Goal: Task Accomplishment & Management: Manage account settings

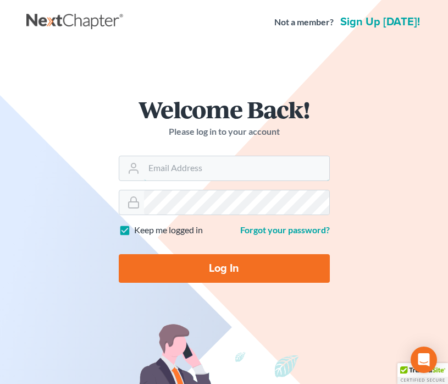
type input "[EMAIL_ADDRESS][DOMAIN_NAME]"
click at [214, 270] on input "Log In" at bounding box center [224, 268] width 211 height 29
type input "Thinking..."
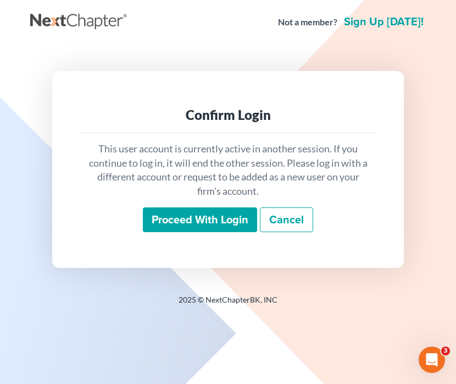
click at [208, 223] on input "Proceed with login" at bounding box center [200, 219] width 114 height 25
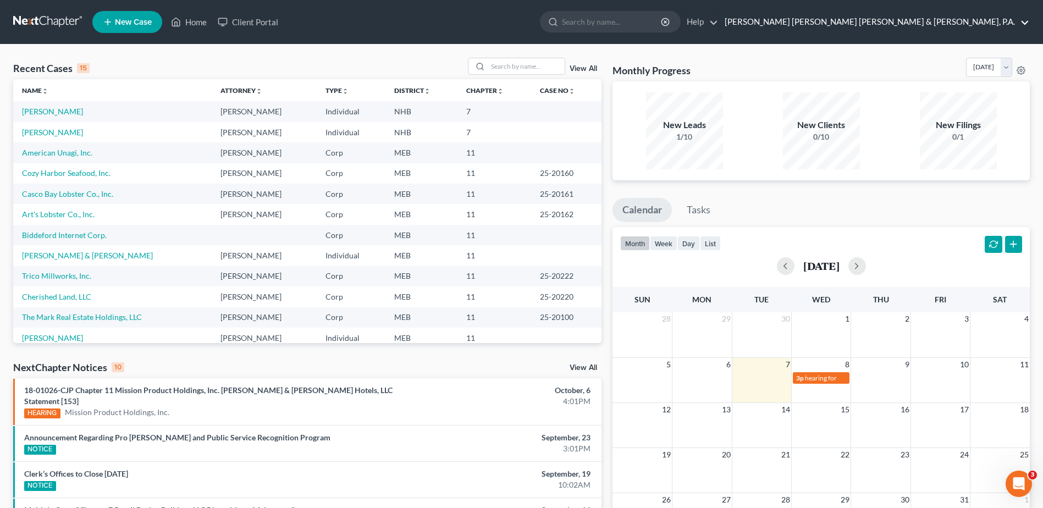
click at [456, 21] on link "Bernstein Shur Sawyer & Nelson, P.A." at bounding box center [874, 22] width 310 height 20
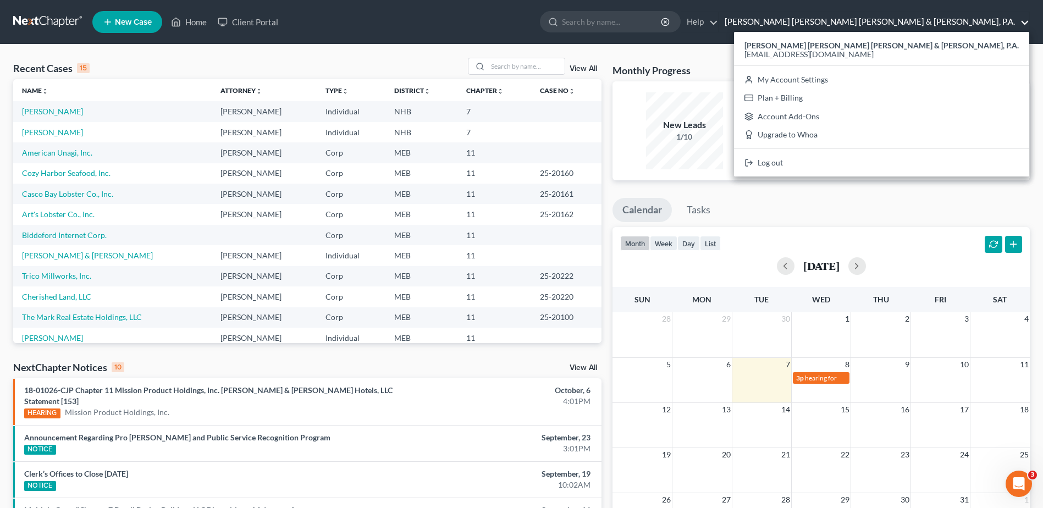
click at [456, 210] on ul "Calendar Tasks" at bounding box center [821, 212] width 417 height 29
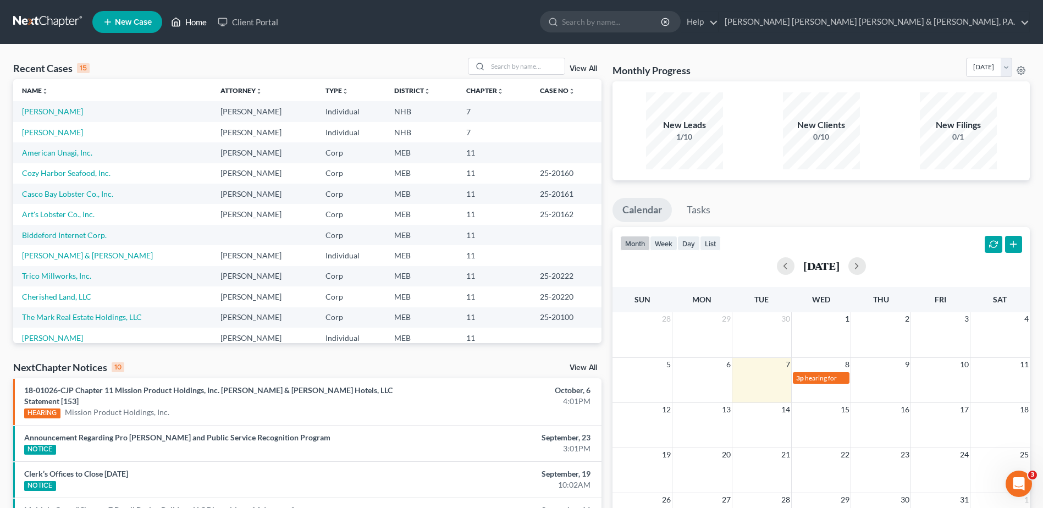
click at [197, 23] on link "Home" at bounding box center [189, 22] width 47 height 20
click at [23, 18] on link at bounding box center [48, 22] width 70 height 20
click at [994, 20] on link "Bernstein Shur Sawyer & Nelson, P.A." at bounding box center [874, 22] width 310 height 20
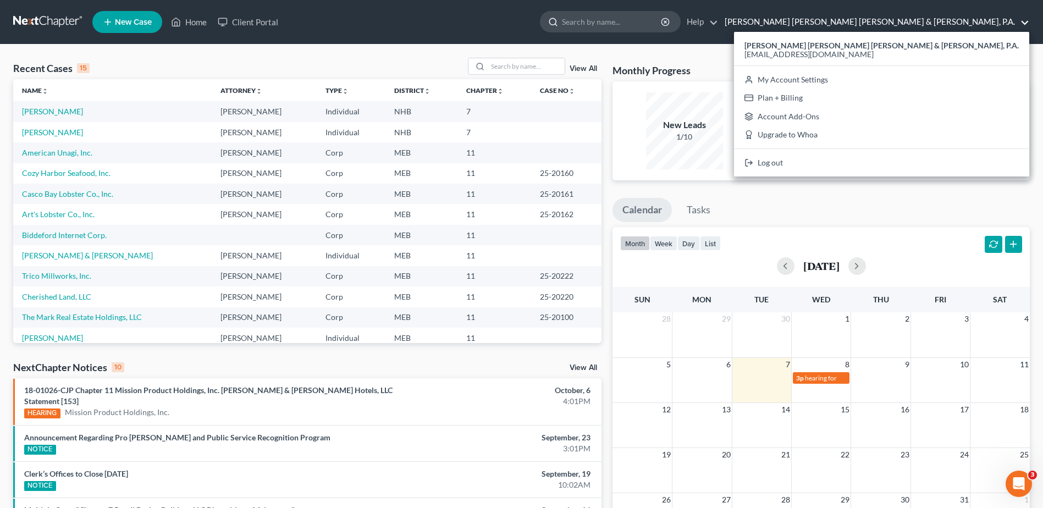
click at [663, 30] on input "search" at bounding box center [612, 22] width 101 height 20
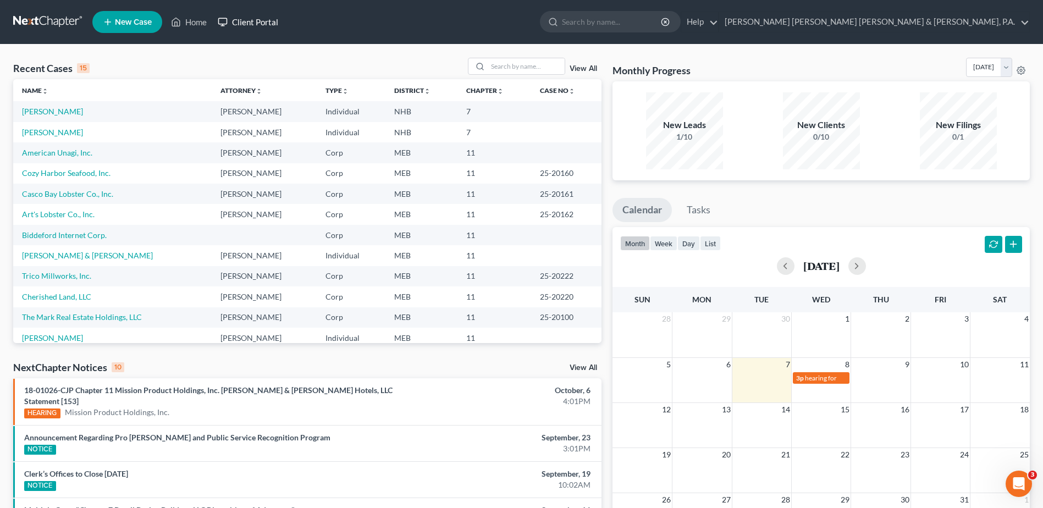
click at [260, 27] on link "Client Portal" at bounding box center [247, 22] width 71 height 20
